Goal: Task Accomplishment & Management: Manage account settings

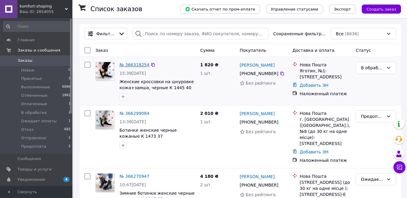
click at [134, 64] on link "№ 366318254" at bounding box center [134, 64] width 30 height 5
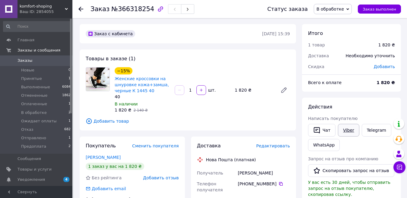
click at [346, 133] on link "Viber" at bounding box center [348, 130] width 21 height 13
click at [350, 7] on span "В обработке" at bounding box center [333, 9] width 38 height 10
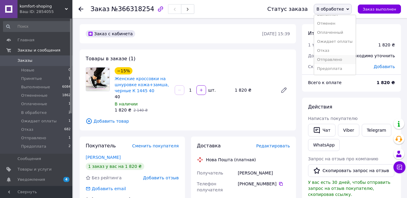
click at [341, 59] on li "Отправлено" at bounding box center [335, 59] width 42 height 9
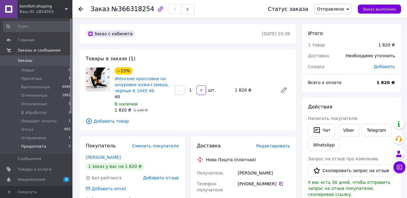
click at [36, 147] on span "Предоплата" at bounding box center [33, 146] width 25 height 5
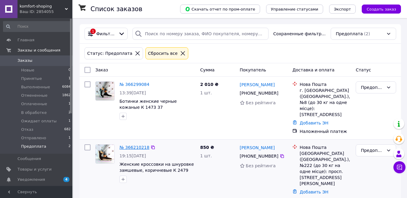
click at [136, 150] on link "№ 366210218" at bounding box center [134, 147] width 30 height 5
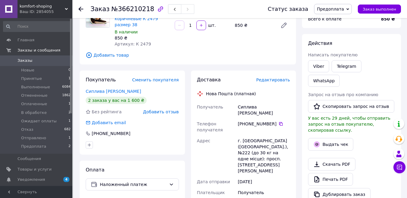
scroll to position [68, 0]
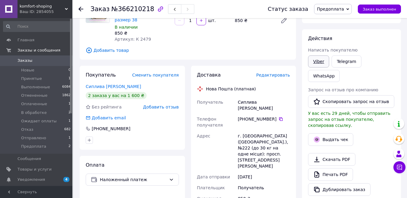
click at [318, 64] on link "Viber" at bounding box center [318, 61] width 21 height 12
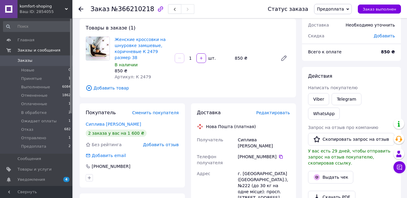
scroll to position [0, 0]
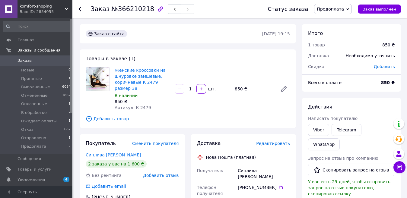
click at [336, 10] on span "Предоплата" at bounding box center [330, 9] width 27 height 5
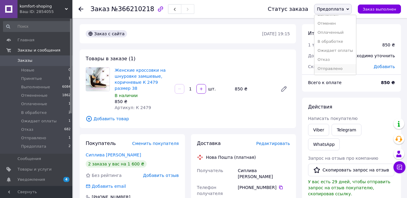
click at [328, 68] on li "Отправлено" at bounding box center [335, 68] width 42 height 9
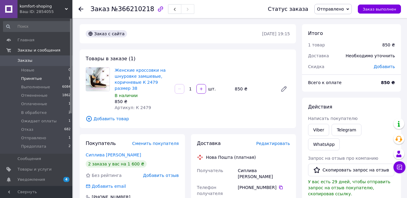
click at [35, 78] on span "Принятые" at bounding box center [31, 78] width 21 height 5
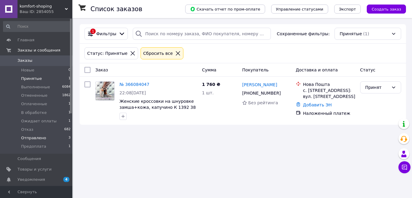
click at [35, 139] on span "Отправлено" at bounding box center [33, 137] width 25 height 5
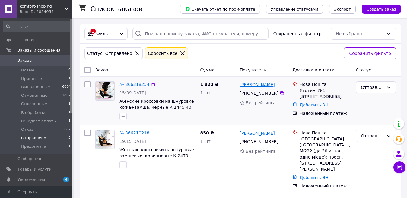
click at [245, 86] on link "[PERSON_NAME]" at bounding box center [257, 85] width 35 height 6
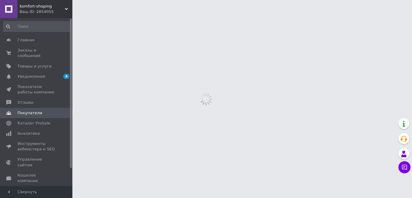
click at [245, 0] on html "komfort-shoping Ваш ID: 2854055 Сайт komfort-shoping Кабинет покупателя Провери…" at bounding box center [206, 0] width 412 height 0
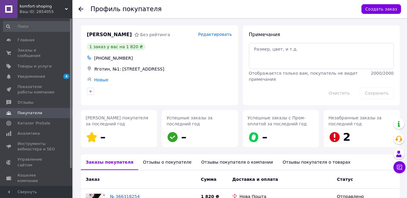
click at [151, 163] on div "Отзывы о покупателе" at bounding box center [167, 162] width 58 height 16
